Goal: Transaction & Acquisition: Download file/media

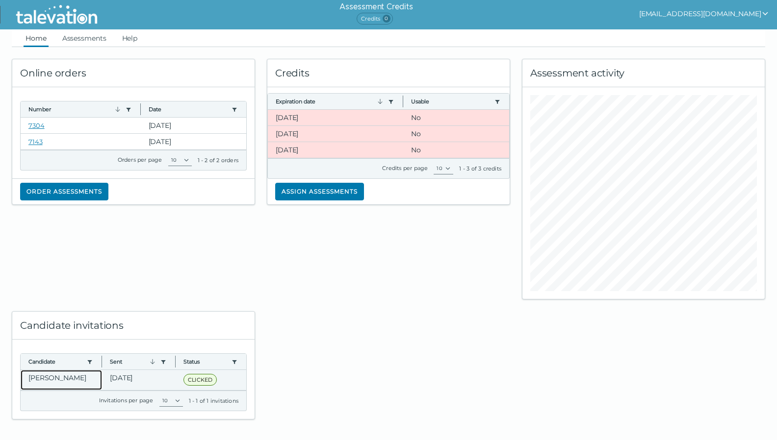
click at [46, 383] on clr-dg-cell "[PERSON_NAME]" at bounding box center [61, 380] width 81 height 20
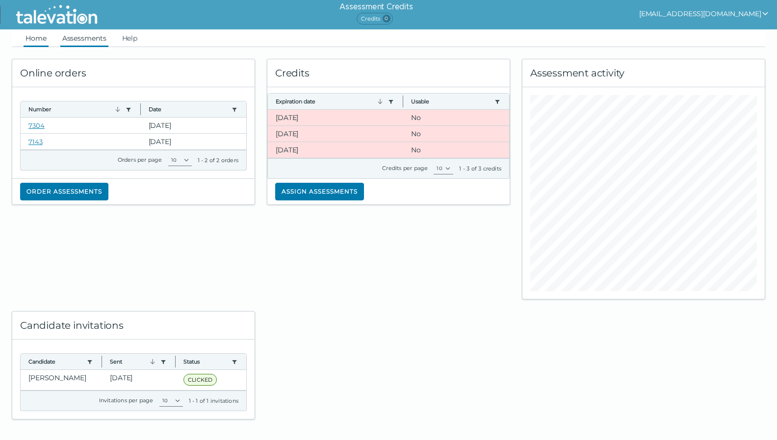
click at [93, 36] on link "Assessments" at bounding box center [84, 38] width 48 height 18
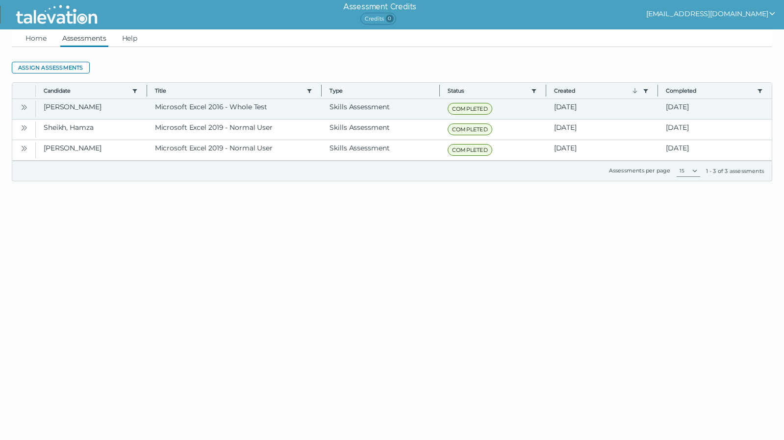
click at [30, 109] on button "Open" at bounding box center [24, 107] width 12 height 12
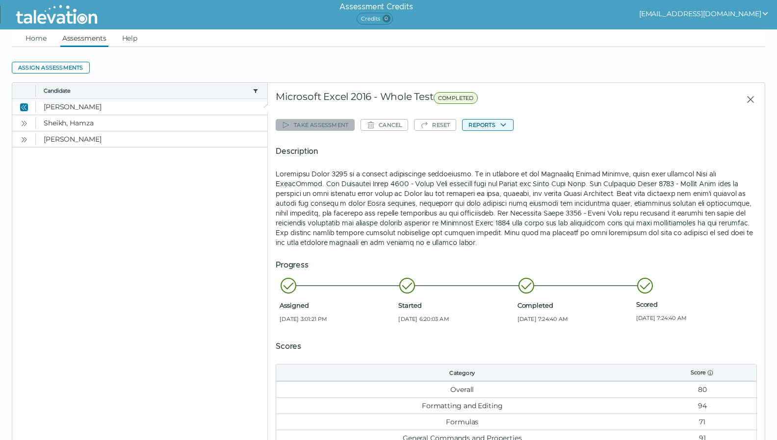
click at [494, 127] on button "Reports" at bounding box center [487, 125] width 51 height 12
click at [495, 146] on button "Microsoft Excel 2016 - Whole Test" at bounding box center [522, 144] width 118 height 12
